Goal: Transaction & Acquisition: Purchase product/service

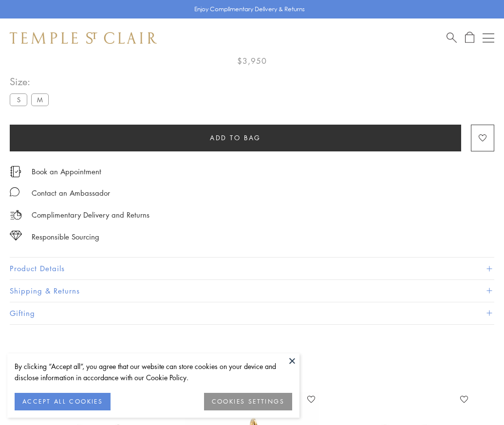
click at [235, 136] on span "Add to bag" at bounding box center [235, 137] width 51 height 11
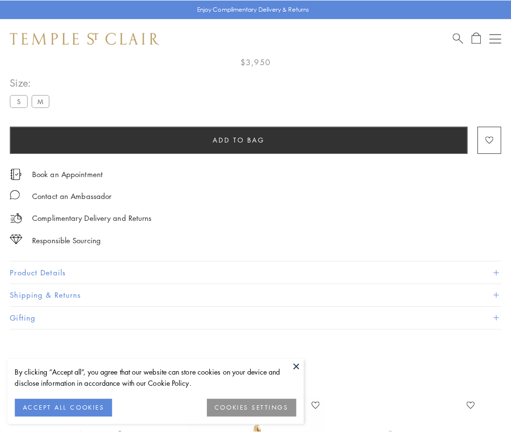
scroll to position [57, 0]
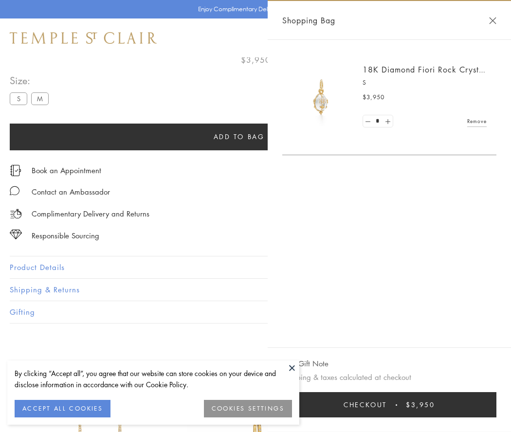
click at [389, 405] on button "Checkout $3,950" at bounding box center [389, 404] width 214 height 25
